Goal: Transaction & Acquisition: Book appointment/travel/reservation

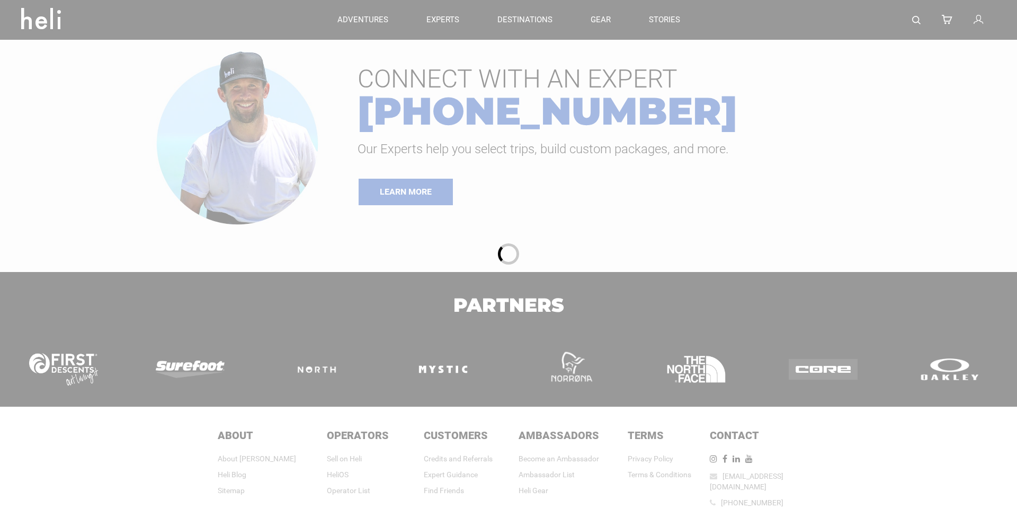
type input "Cat Skiing"
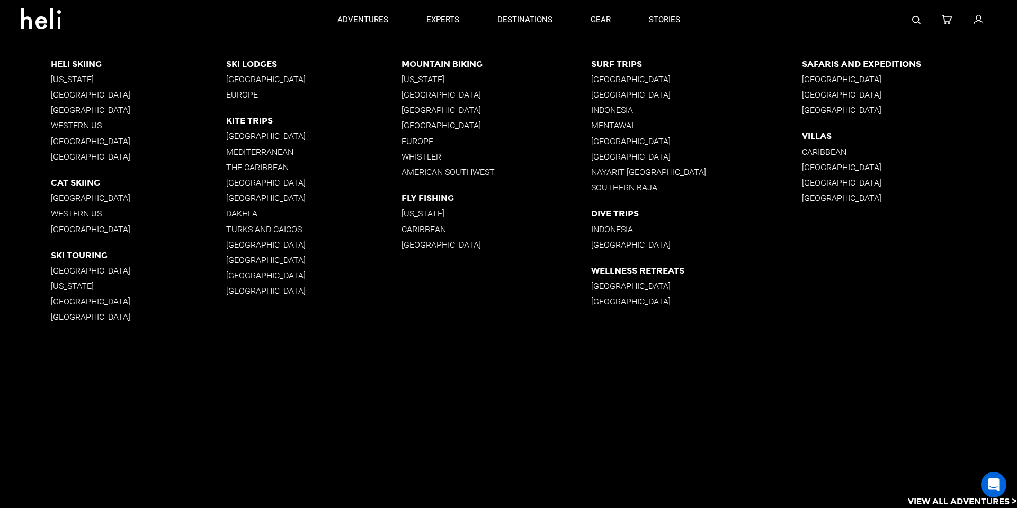
click at [84, 199] on p "[GEOGRAPHIC_DATA]" at bounding box center [138, 198] width 175 height 10
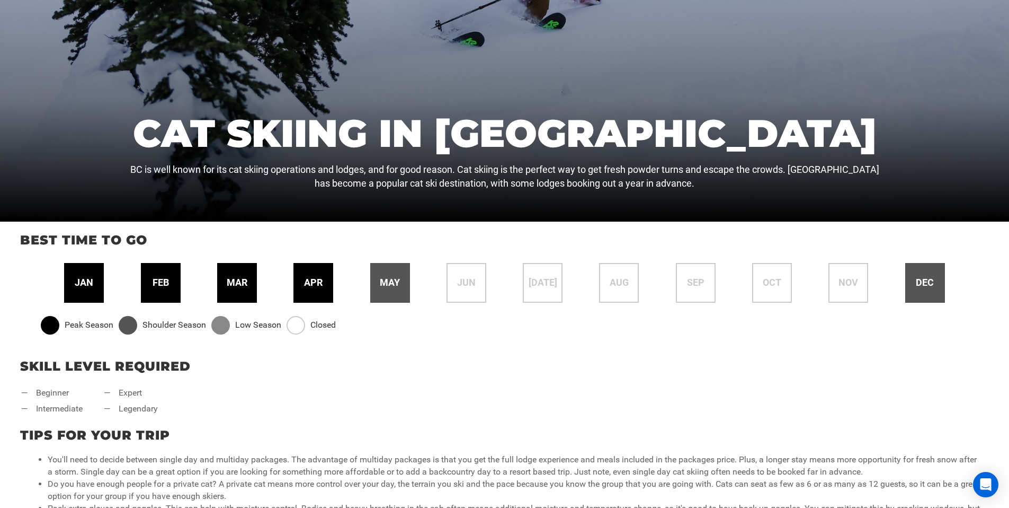
scroll to position [279, 0]
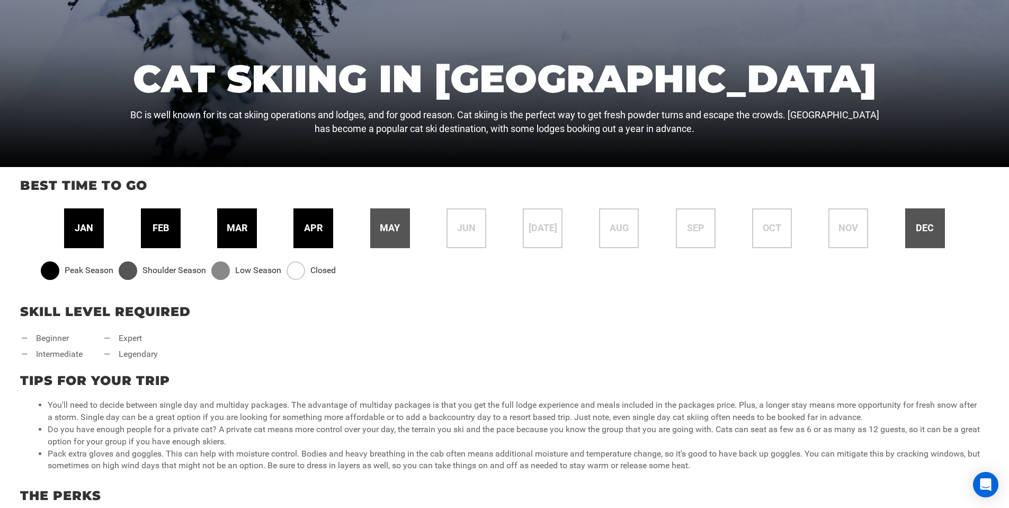
click at [230, 228] on span "mar" at bounding box center [237, 228] width 21 height 14
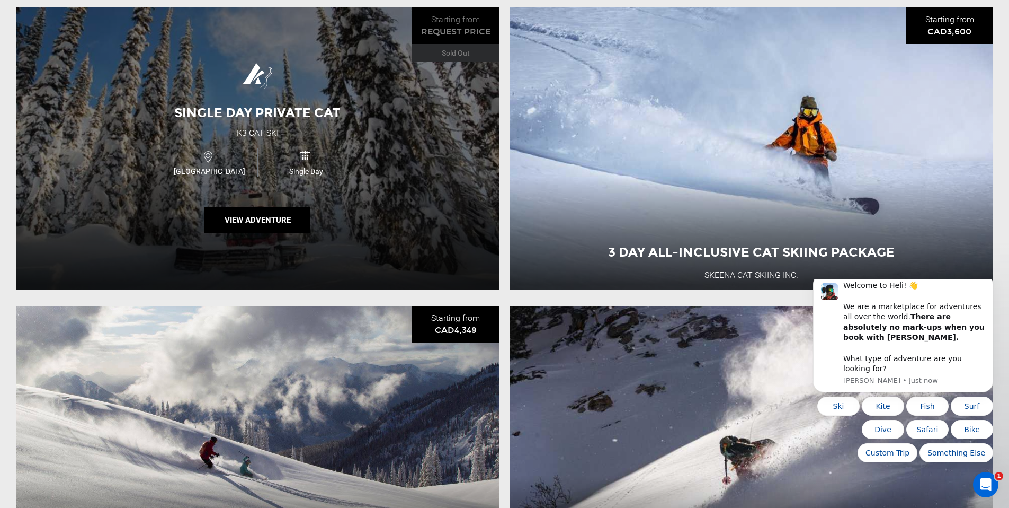
scroll to position [0, 0]
click at [391, 232] on div "Single Day Private Cat K3 Cat Ski [GEOGRAPHIC_DATA] Single Day View Adventure" at bounding box center [258, 148] width 484 height 282
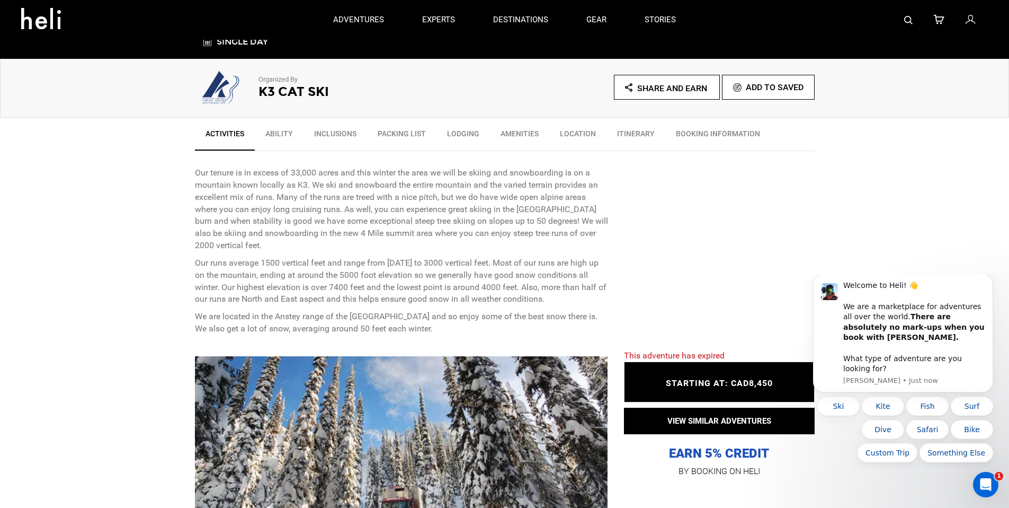
scroll to position [479, 0]
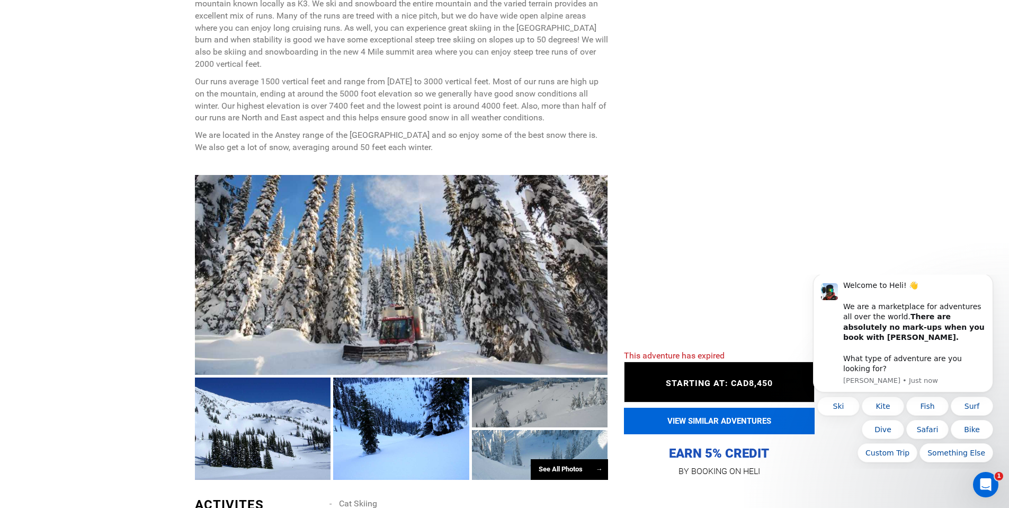
click at [731, 418] on button "VIEW SIMILAR ADVENTURES" at bounding box center [719, 420] width 191 height 26
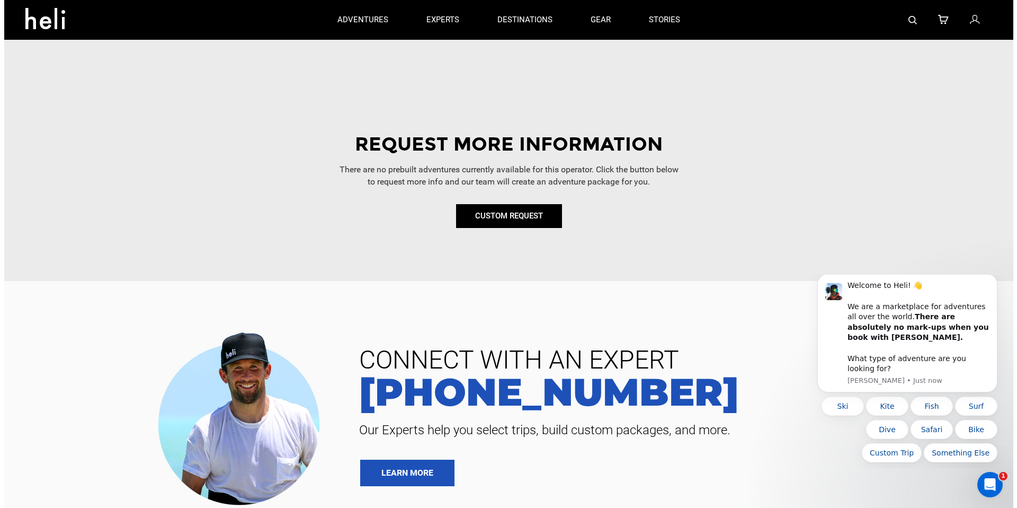
scroll to position [142, 0]
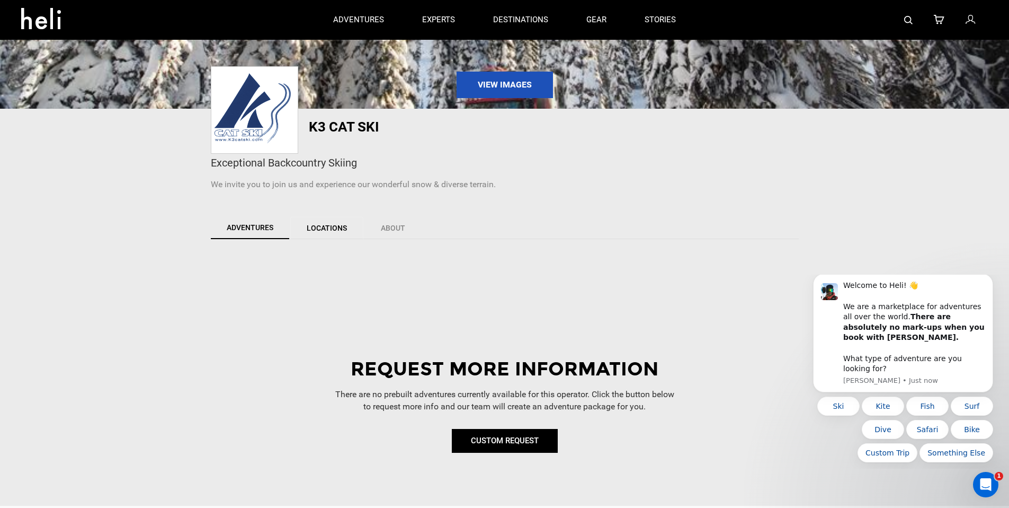
click at [323, 230] on link "Locations" at bounding box center [326, 228] width 73 height 22
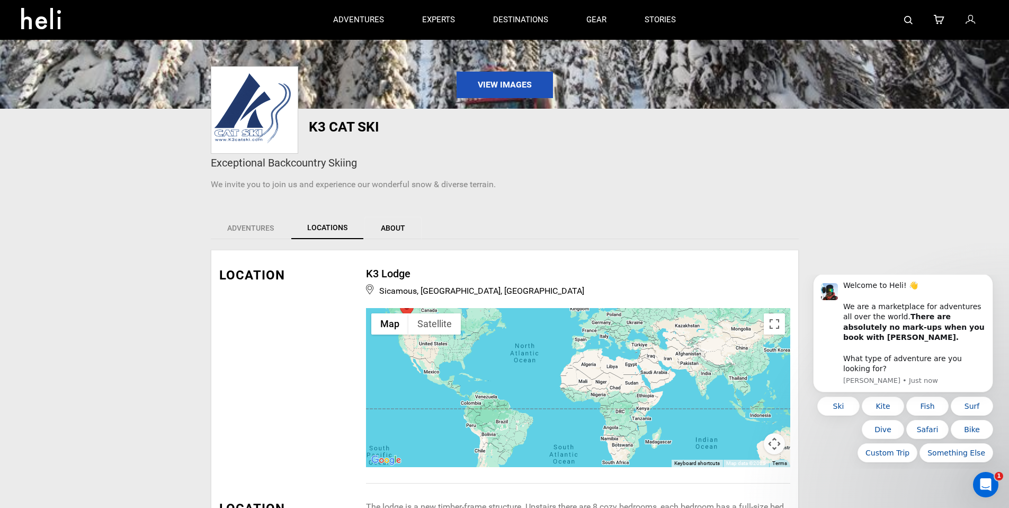
click at [398, 233] on link "About" at bounding box center [393, 228] width 57 height 22
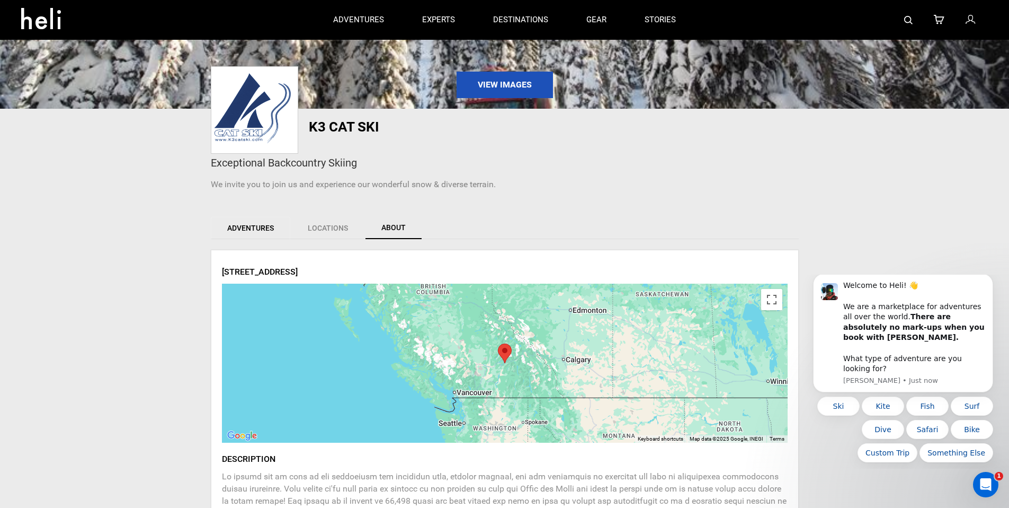
click at [260, 227] on link "Adventures" at bounding box center [250, 228] width 79 height 22
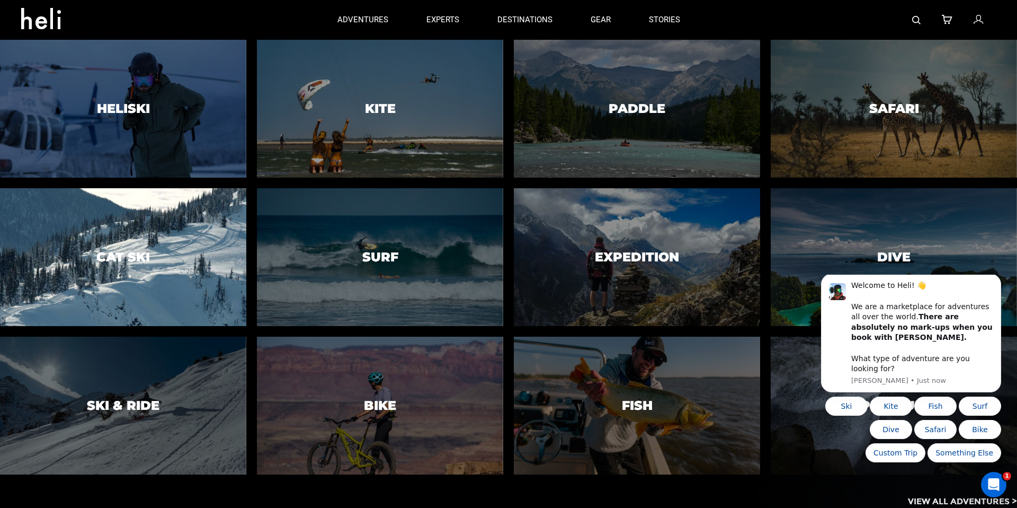
click at [170, 241] on div at bounding box center [122, 256] width 251 height 140
